Goal: Information Seeking & Learning: Stay updated

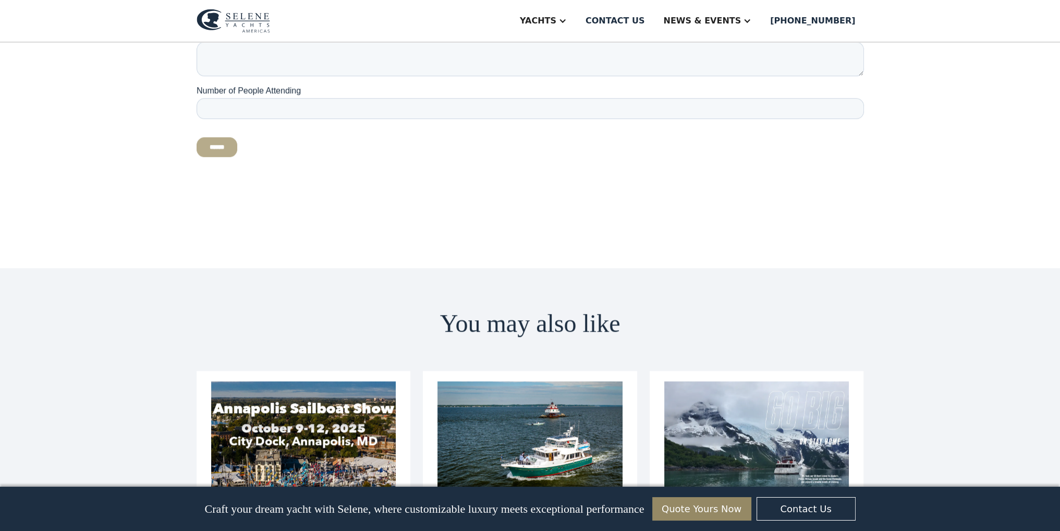
scroll to position [1095, 0]
